Goal: Task Accomplishment & Management: Use online tool/utility

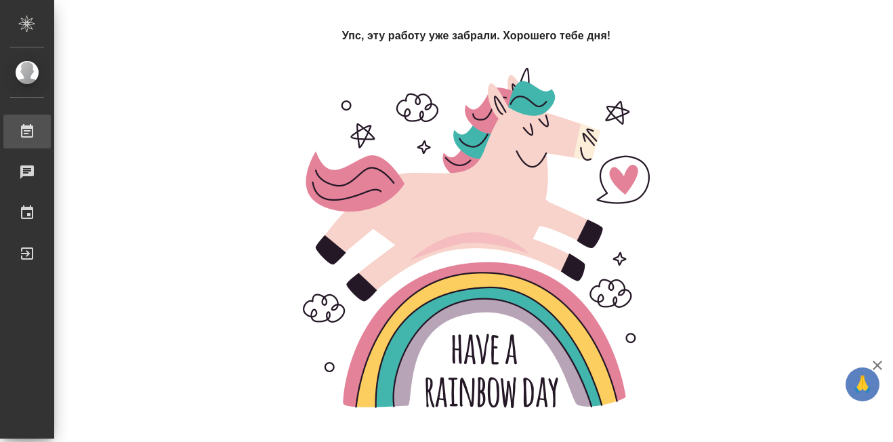
click at [27, 133] on div "Работы" at bounding box center [10, 131] width 34 height 20
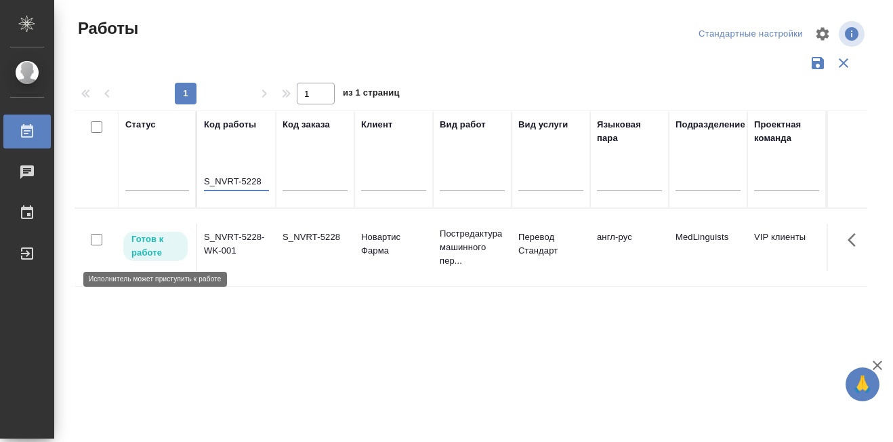
type input "S_NVRT-5228"
click at [155, 252] on p "Готов к работе" at bounding box center [155, 245] width 48 height 27
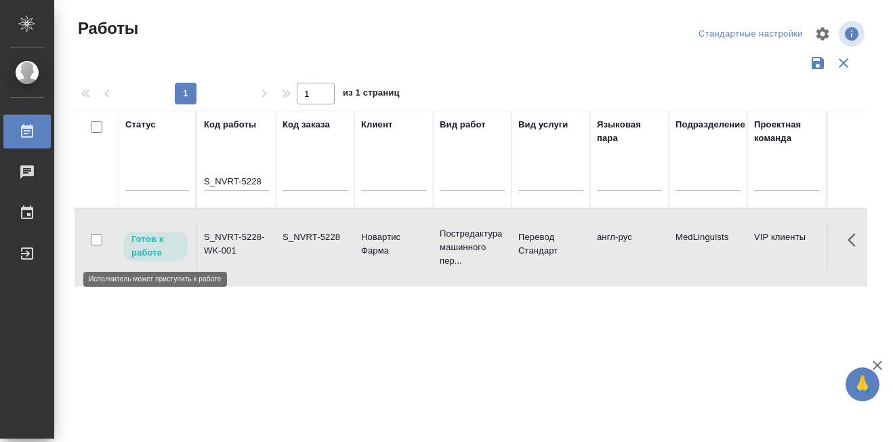
click at [155, 252] on p "Готов к работе" at bounding box center [155, 245] width 48 height 27
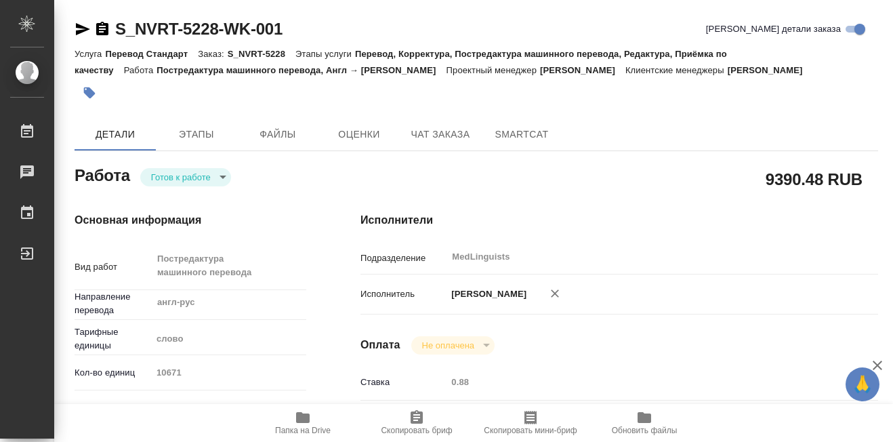
type textarea "x"
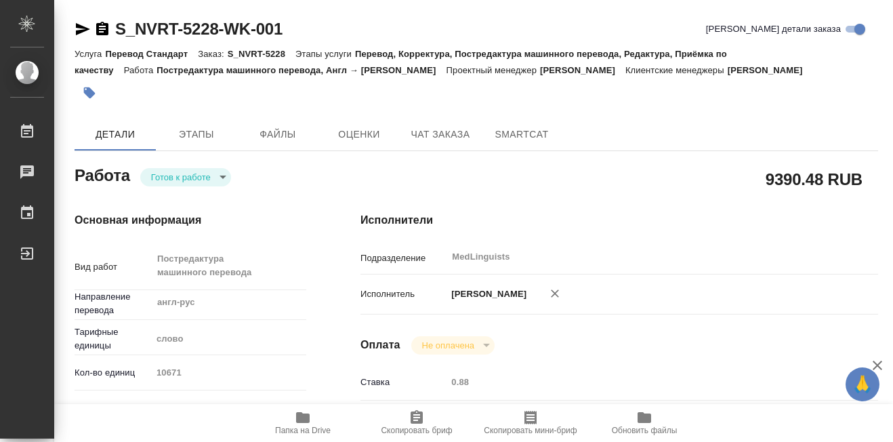
type textarea "x"
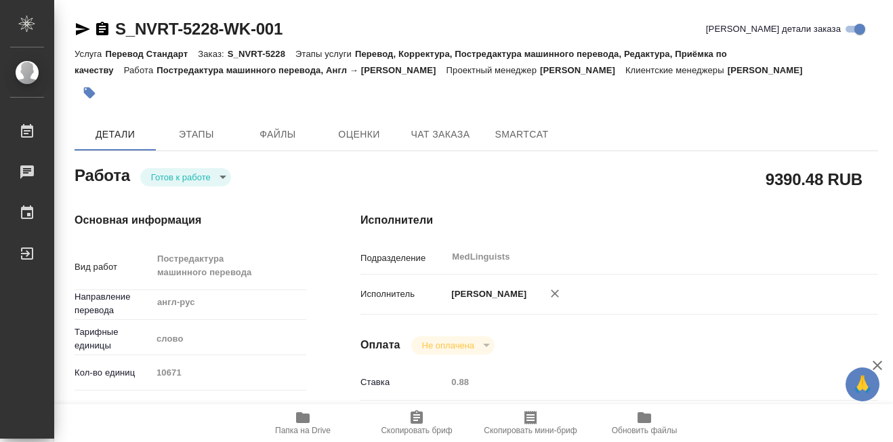
type textarea "x"
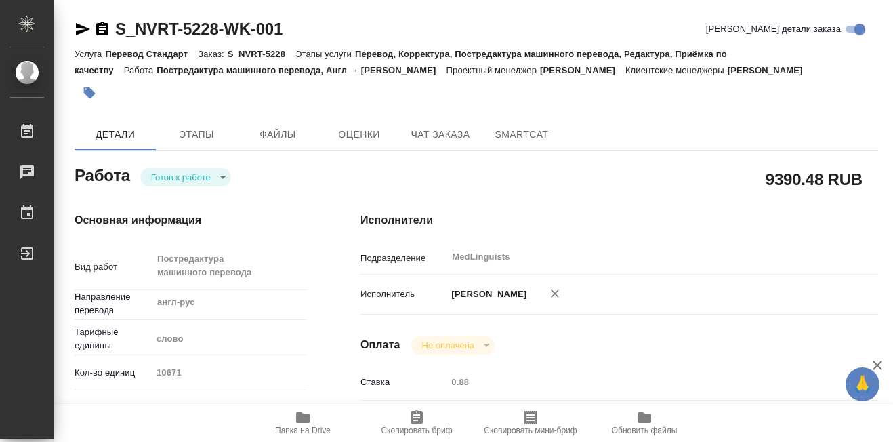
click at [220, 178] on body "🙏 .cls-1 fill:#fff; AWATERA Martynova Aleksandra Работы 0 Чаты График Выйти S_N…" at bounding box center [446, 221] width 893 height 442
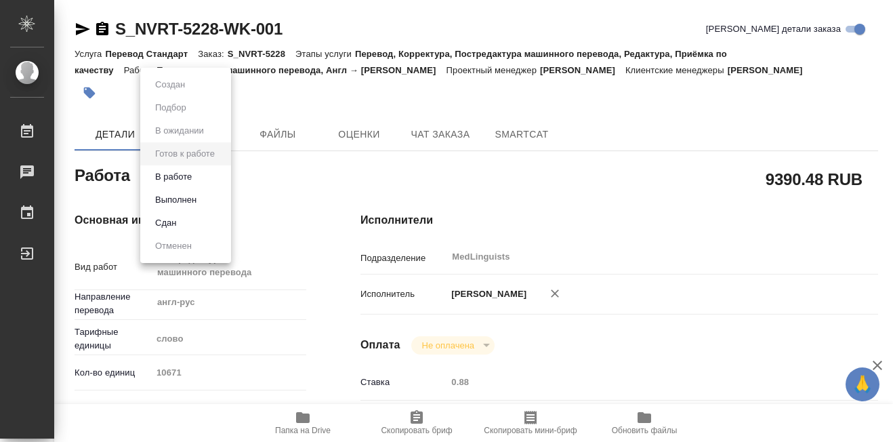
click at [186, 174] on button "В работе" at bounding box center [173, 176] width 45 height 15
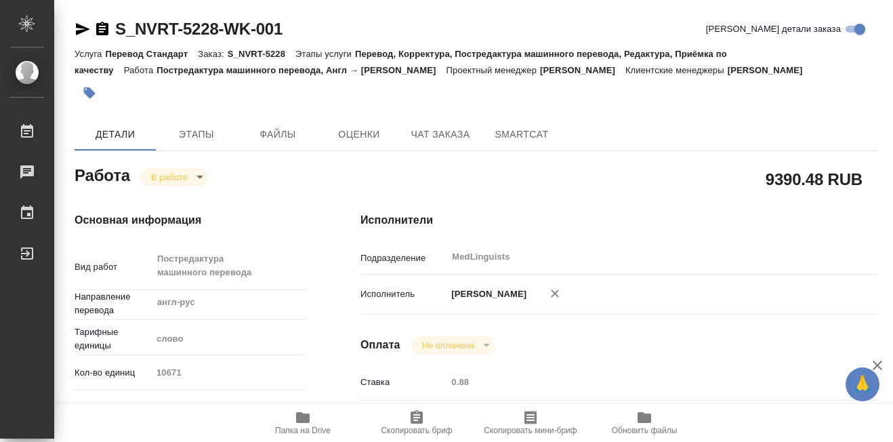
type textarea "x"
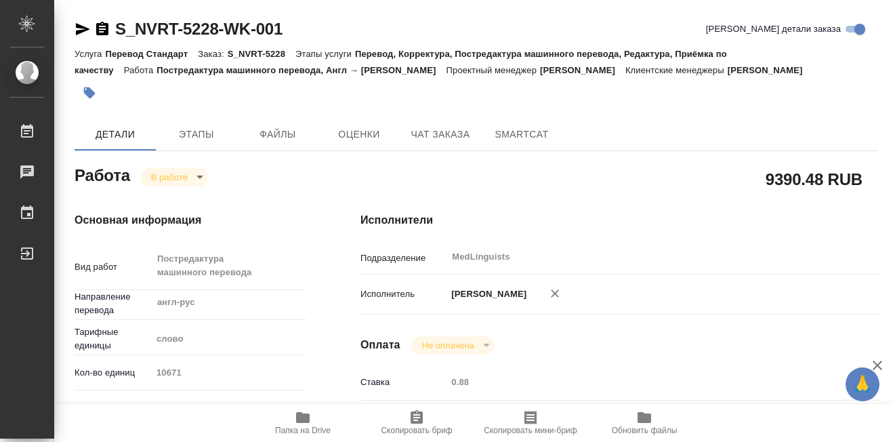
type textarea "x"
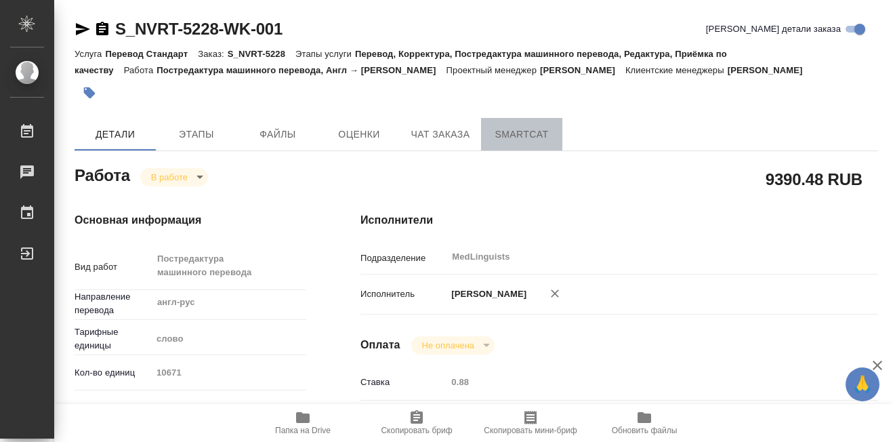
click at [514, 138] on span "SmartCat" at bounding box center [521, 134] width 65 height 17
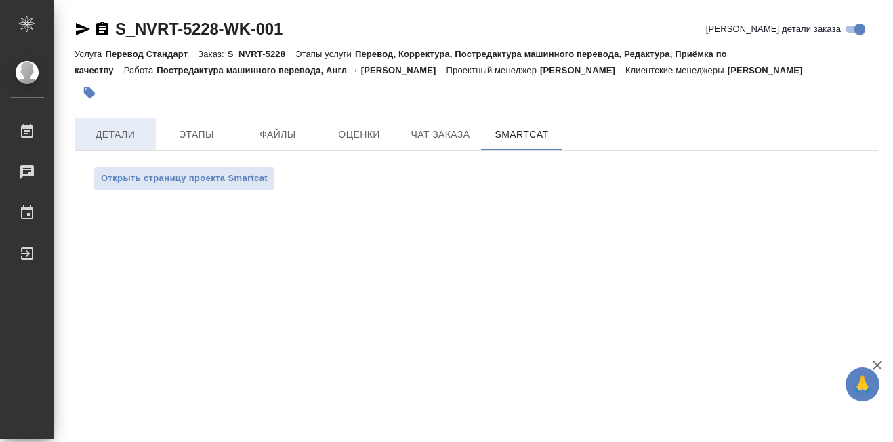
click at [107, 133] on span "Детали" at bounding box center [115, 134] width 65 height 17
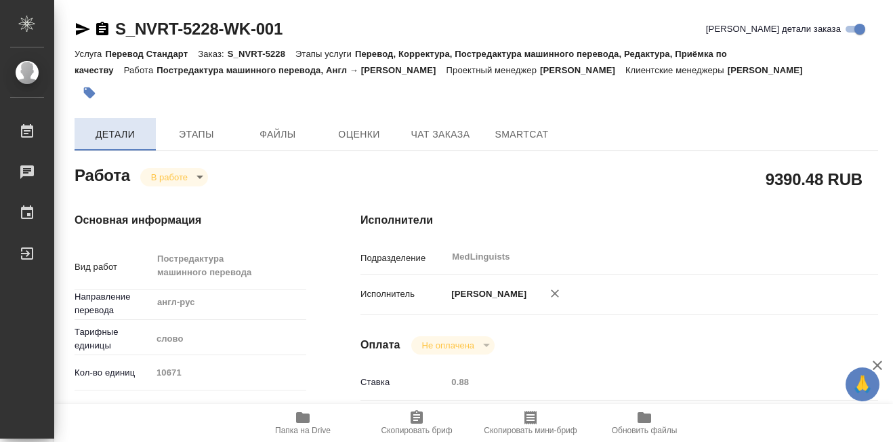
type textarea "x"
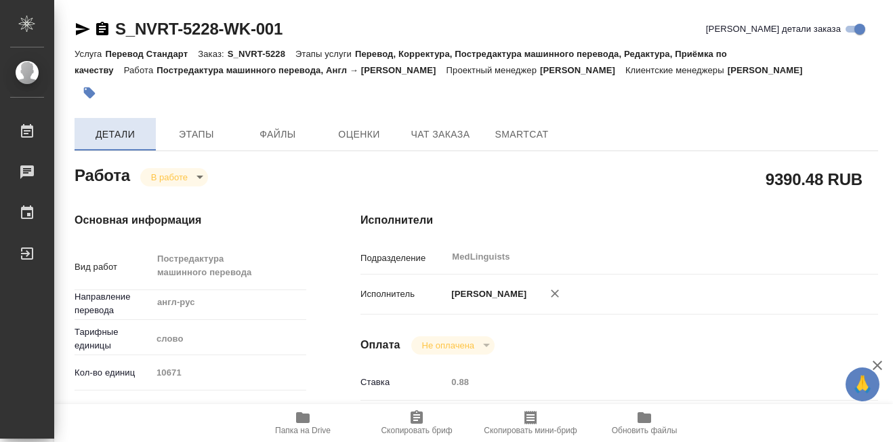
type textarea "x"
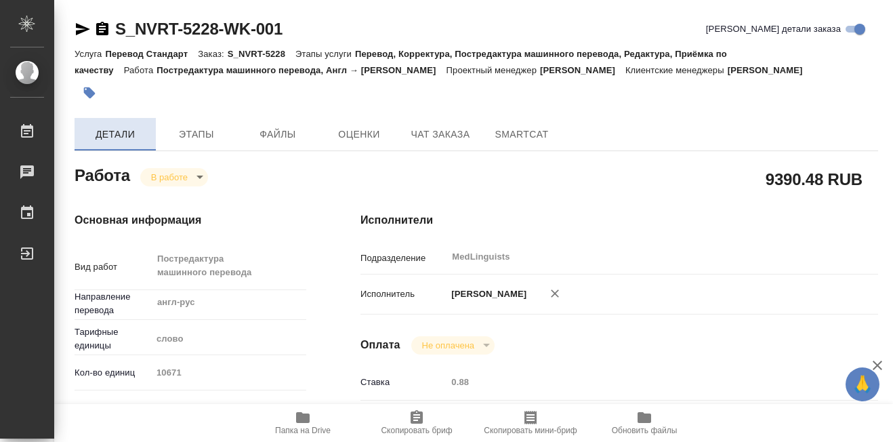
type textarea "x"
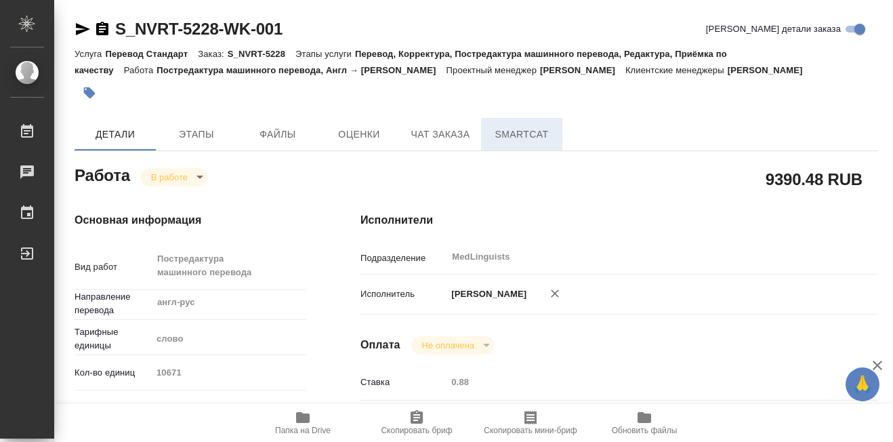
click at [518, 138] on span "SmartCat" at bounding box center [521, 134] width 65 height 17
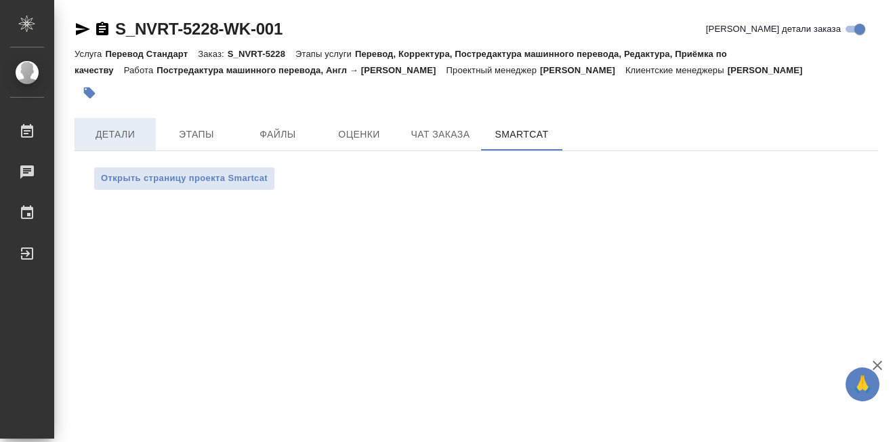
click at [113, 139] on span "Детали" at bounding box center [115, 134] width 65 height 17
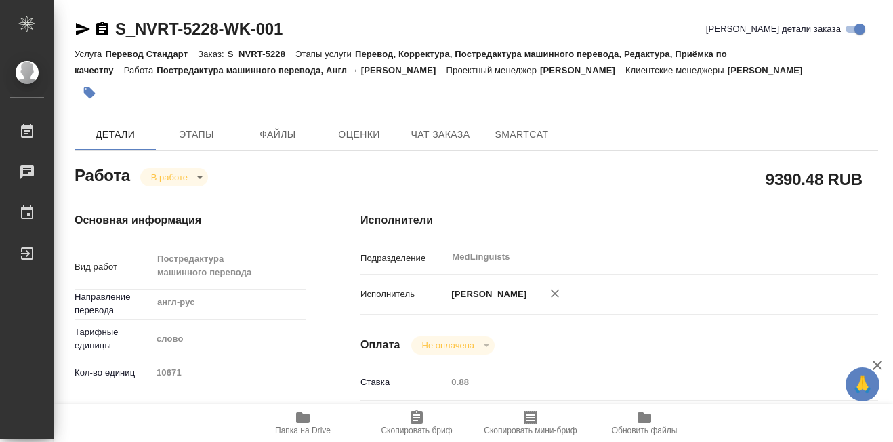
type textarea "x"
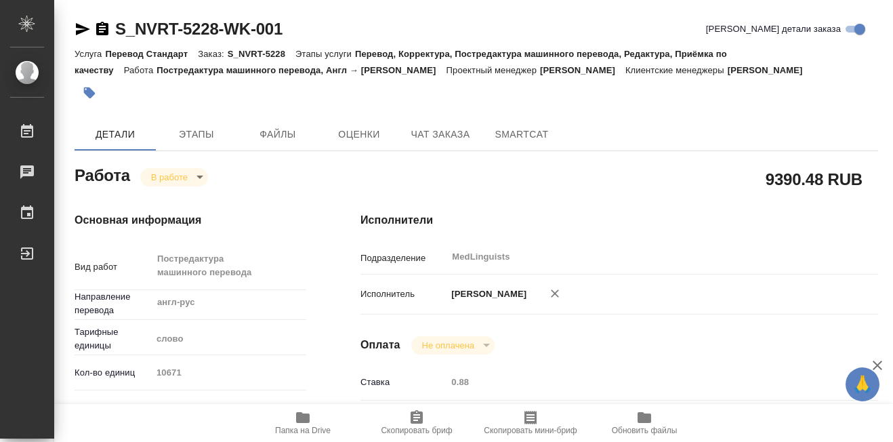
type textarea "x"
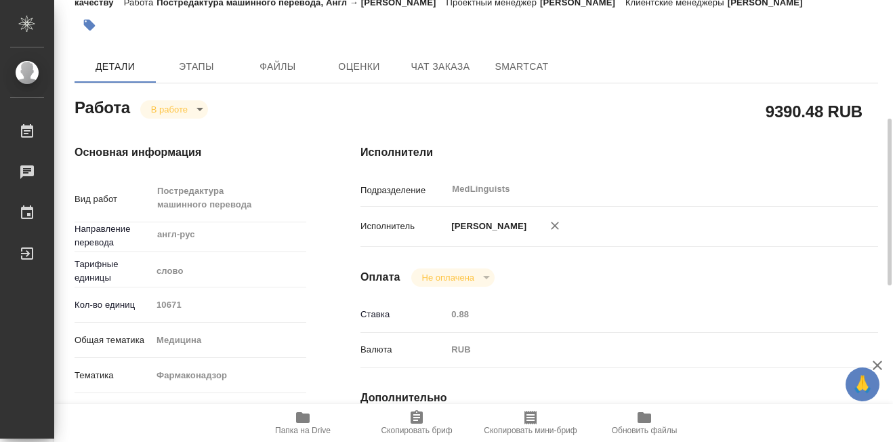
scroll to position [136, 0]
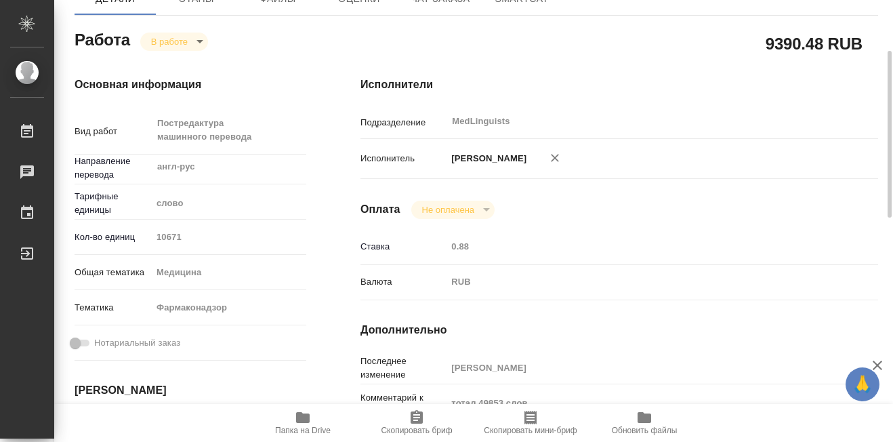
type textarea "x"
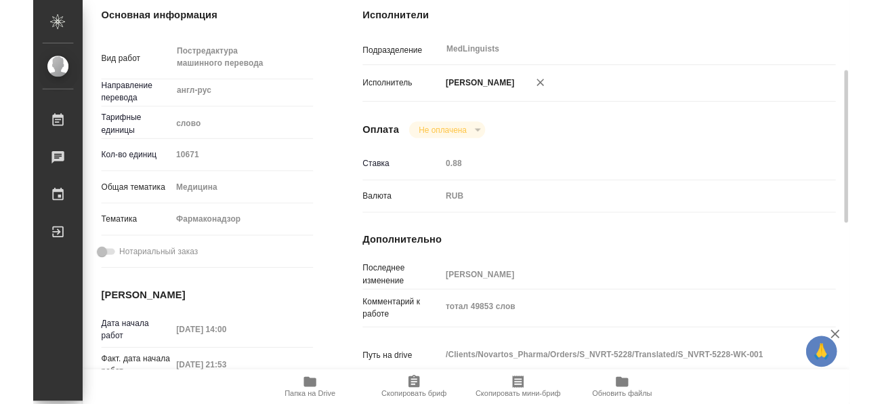
scroll to position [0, 0]
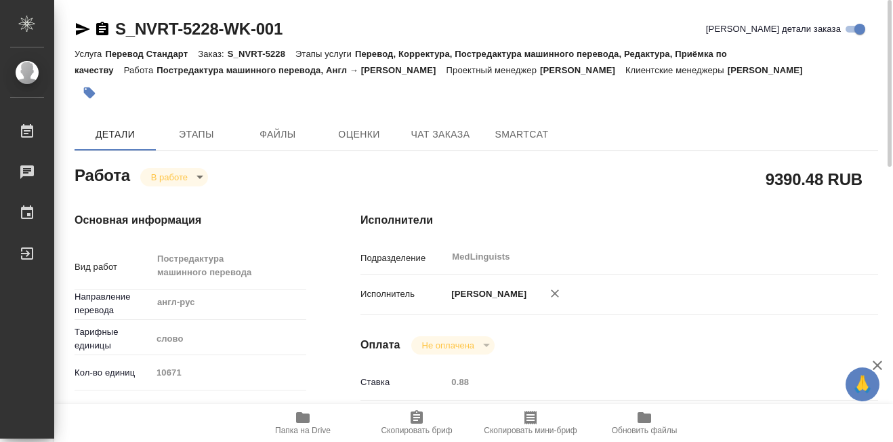
click at [297, 413] on icon "button" at bounding box center [303, 417] width 14 height 11
type textarea "x"
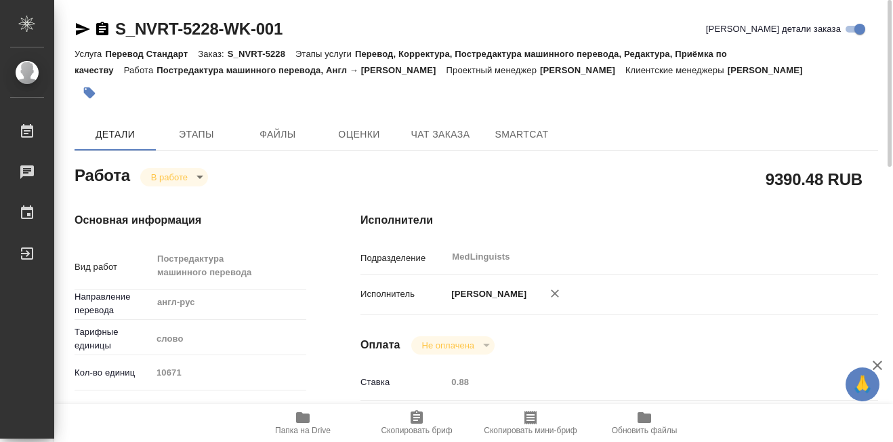
type textarea "x"
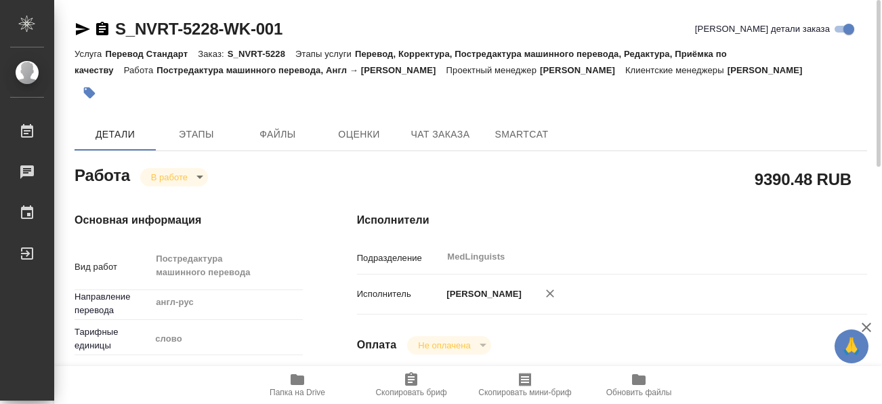
type textarea "x"
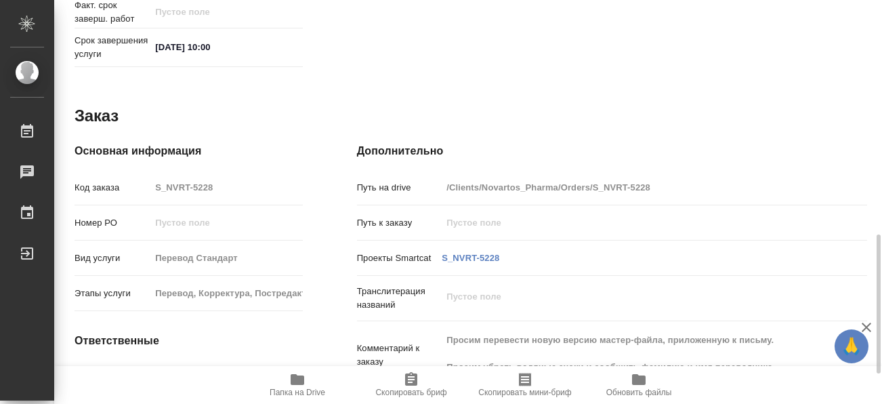
scroll to position [745, 0]
